Goal: Task Accomplishment & Management: Manage account settings

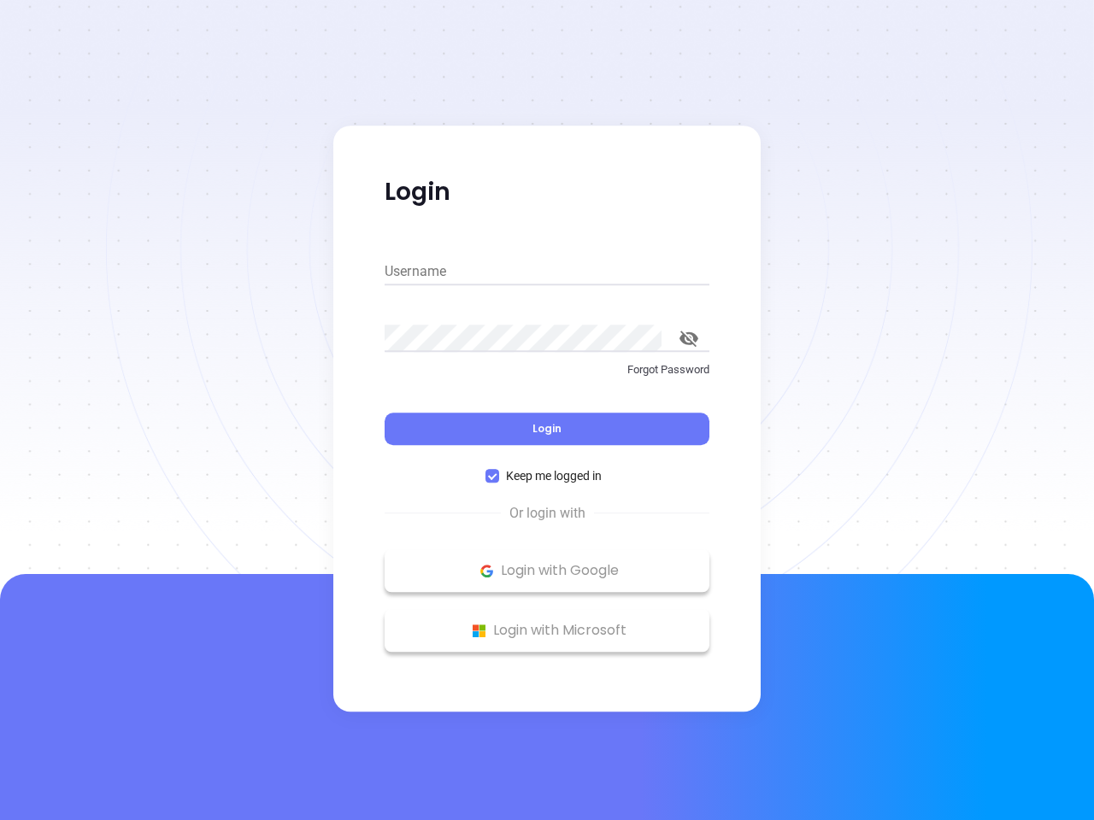
click at [547, 410] on div "Login" at bounding box center [547, 418] width 325 height 53
click at [547, 272] on input "Username" at bounding box center [547, 271] width 325 height 27
click at [689, 338] on icon "toggle password visibility" at bounding box center [688, 339] width 19 height 16
click at [547, 429] on span "Login" at bounding box center [546, 428] width 29 height 15
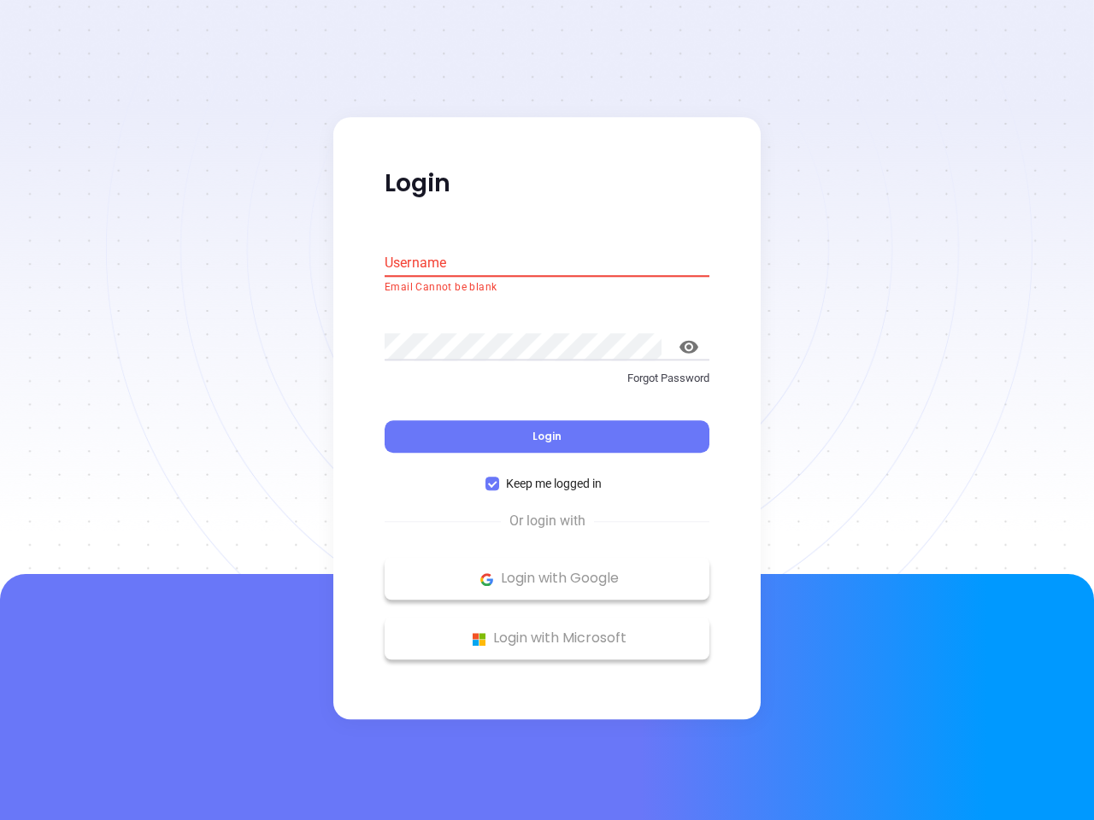
click at [547, 476] on span "Keep me logged in" at bounding box center [553, 484] width 109 height 19
click at [499, 478] on input "Keep me logged in" at bounding box center [492, 485] width 14 height 14
checkbox input "false"
click at [547, 571] on p "Login with Google" at bounding box center [547, 580] width 308 height 26
click at [547, 631] on p "Login with Microsoft" at bounding box center [547, 639] width 308 height 26
